Goal: Task Accomplishment & Management: Manage account settings

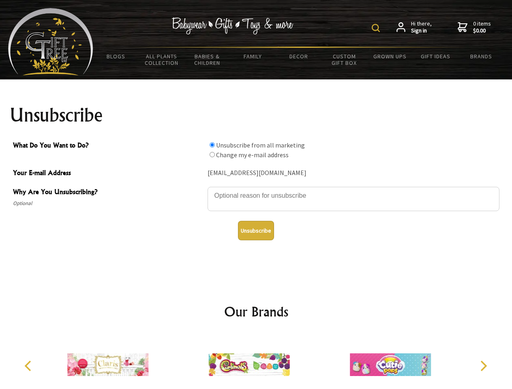
click at [377, 28] on img at bounding box center [376, 28] width 8 height 8
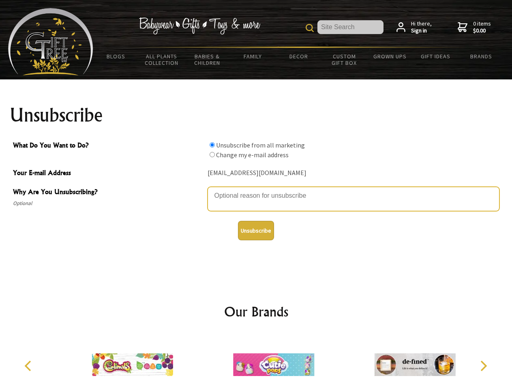
click at [256, 190] on textarea "Why Are You Unsubscribing?" at bounding box center [354, 199] width 292 height 24
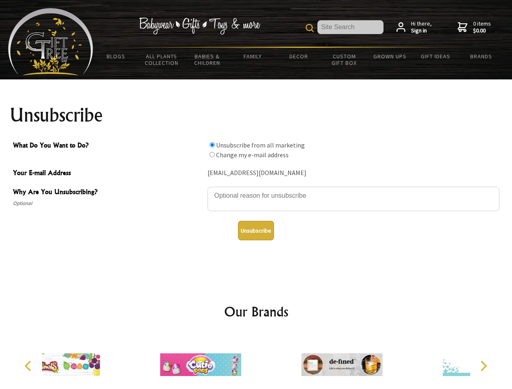
click at [212, 145] on input "What Do You Want to Do?" at bounding box center [212, 144] width 5 height 5
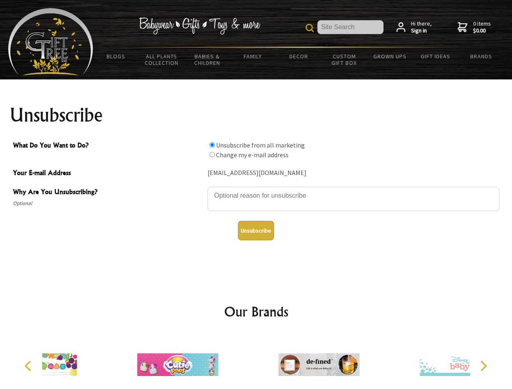
click at [212, 154] on input "What Do You Want to Do?" at bounding box center [212, 154] width 5 height 5
radio input "true"
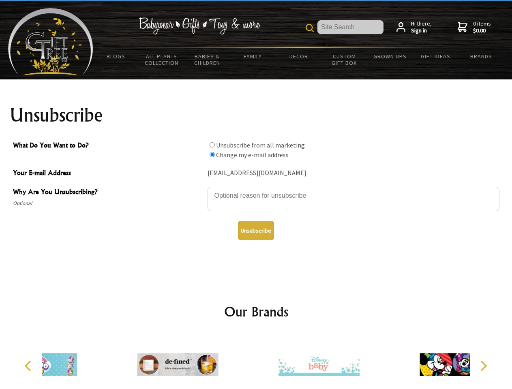
click at [256, 231] on button "Unsubscribe" at bounding box center [256, 230] width 36 height 19
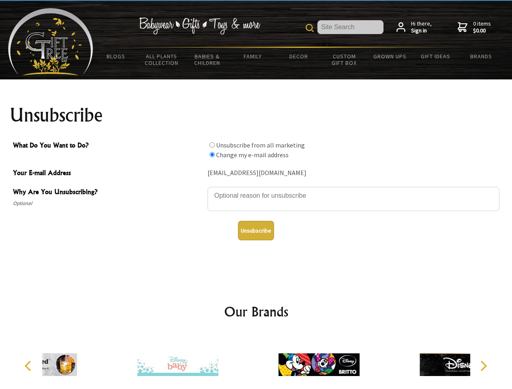
click at [256, 362] on div at bounding box center [318, 365] width 141 height 63
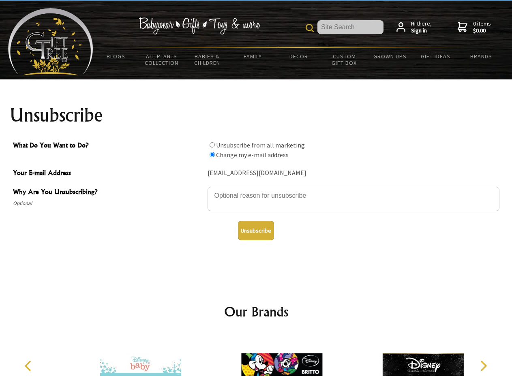
click at [29, 366] on icon "Previous" at bounding box center [29, 366] width 11 height 11
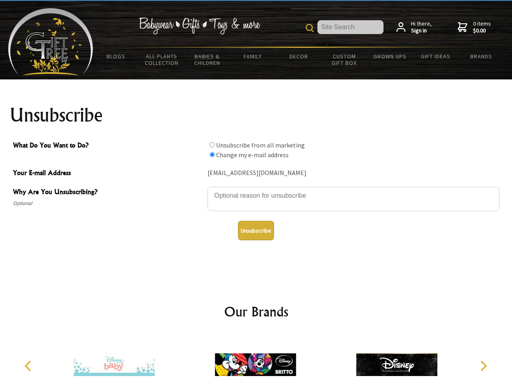
click at [483, 366] on icon "Next" at bounding box center [482, 366] width 11 height 11
